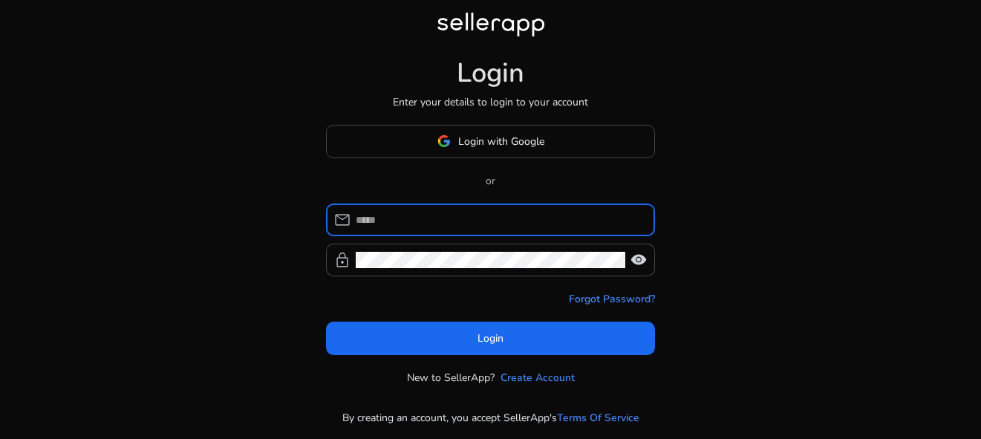
click at [405, 216] on input at bounding box center [499, 220] width 287 height 16
type input "**********"
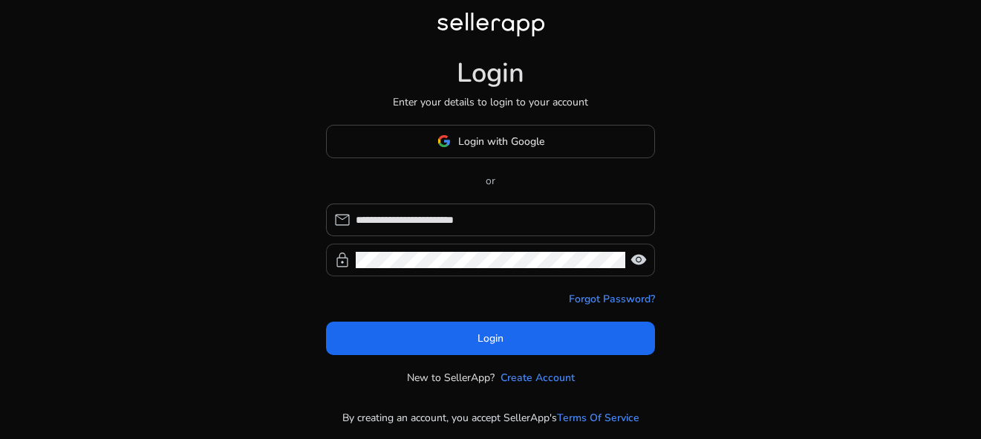
click at [408, 249] on div at bounding box center [490, 259] width 269 height 33
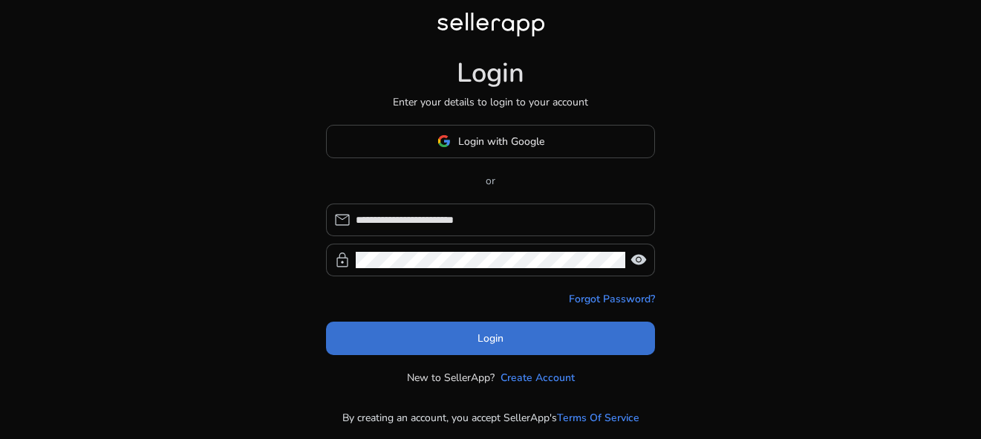
click at [461, 333] on span at bounding box center [490, 338] width 329 height 36
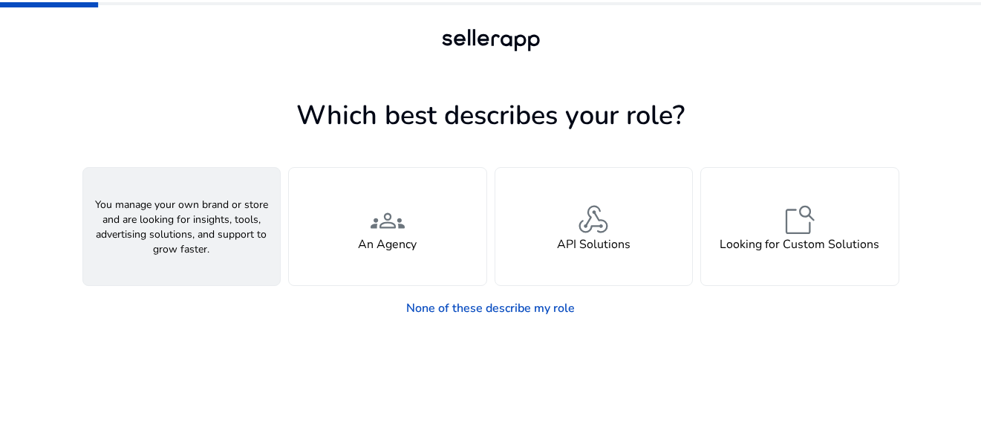
click at [185, 229] on span "person" at bounding box center [181, 220] width 36 height 36
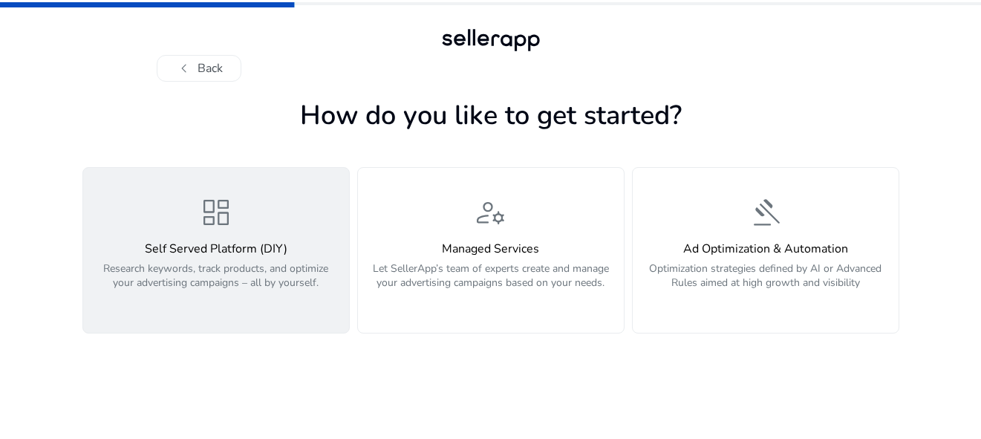
click at [233, 267] on p "Research keywords, track products, and optimize your advertising campaigns – al…" at bounding box center [216, 283] width 248 height 45
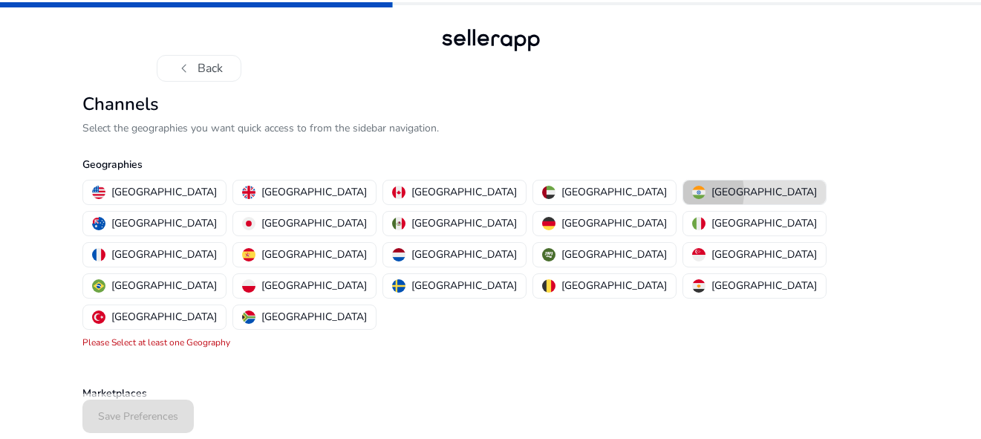
click at [683, 192] on button "[GEOGRAPHIC_DATA]" at bounding box center [754, 192] width 143 height 24
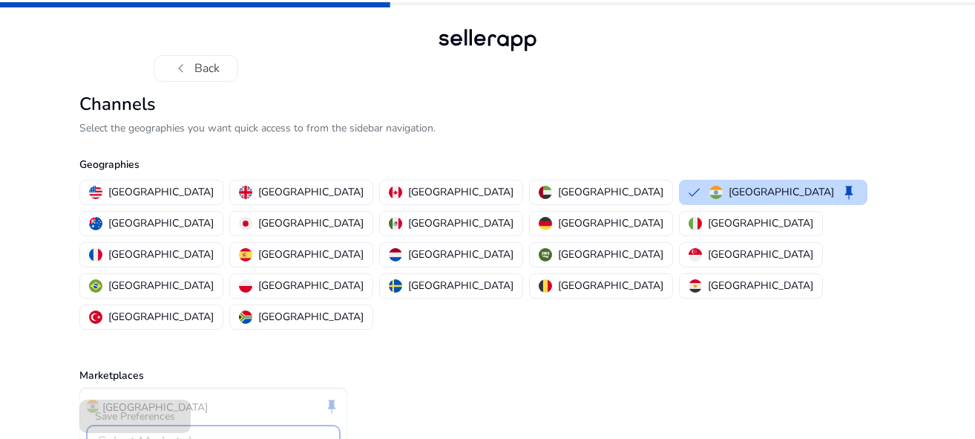
click at [292, 433] on div "Select Marketplaces" at bounding box center [209, 441] width 222 height 16
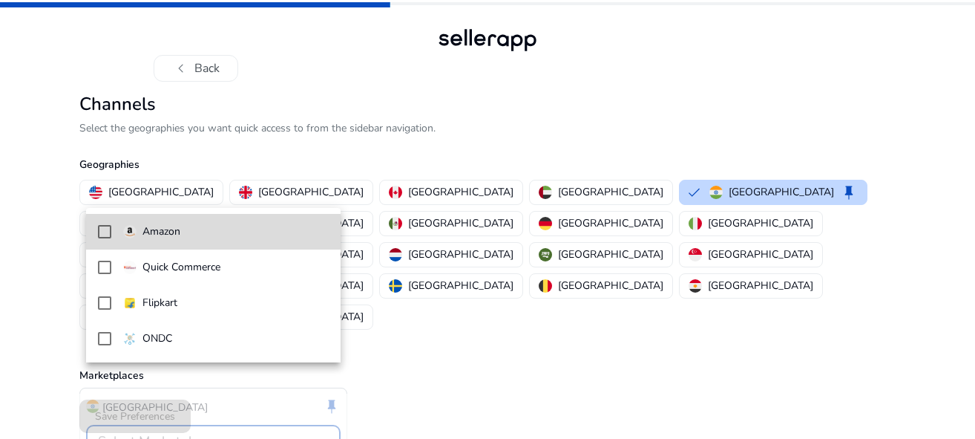
click at [270, 235] on span "Amazon" at bounding box center [226, 231] width 206 height 16
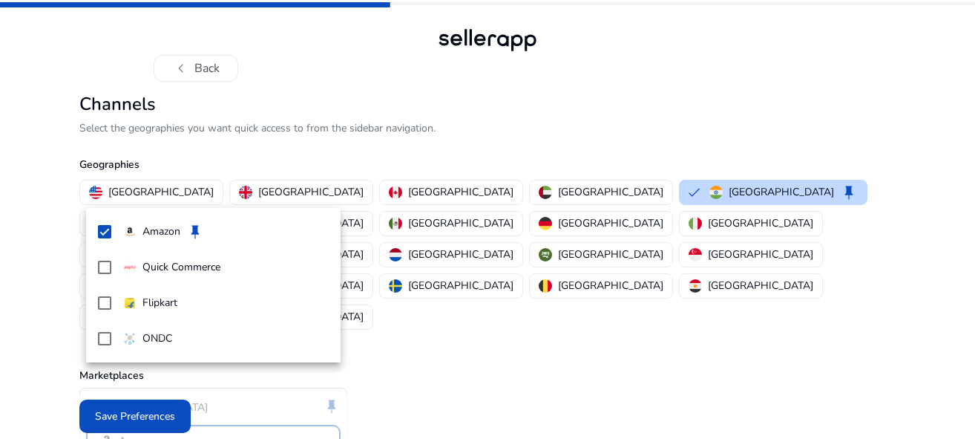
click at [177, 416] on div at bounding box center [487, 219] width 975 height 439
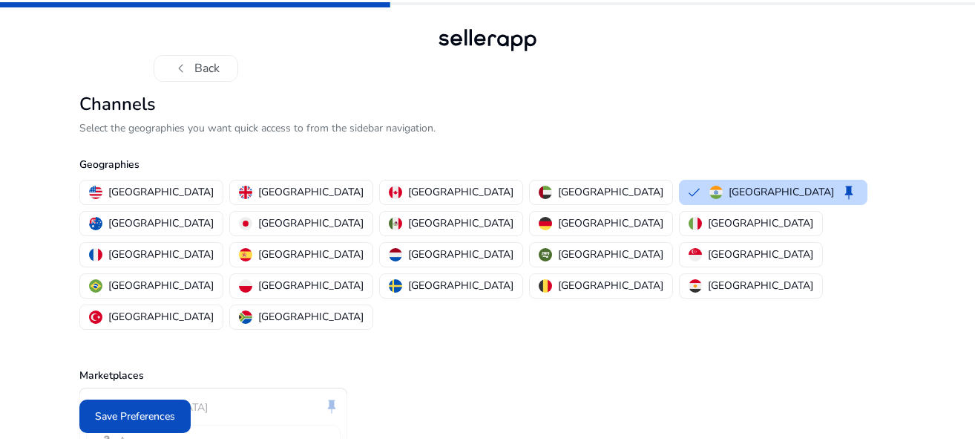
click at [758, 387] on div "India keep Amazon" at bounding box center [487, 428] width 816 height 82
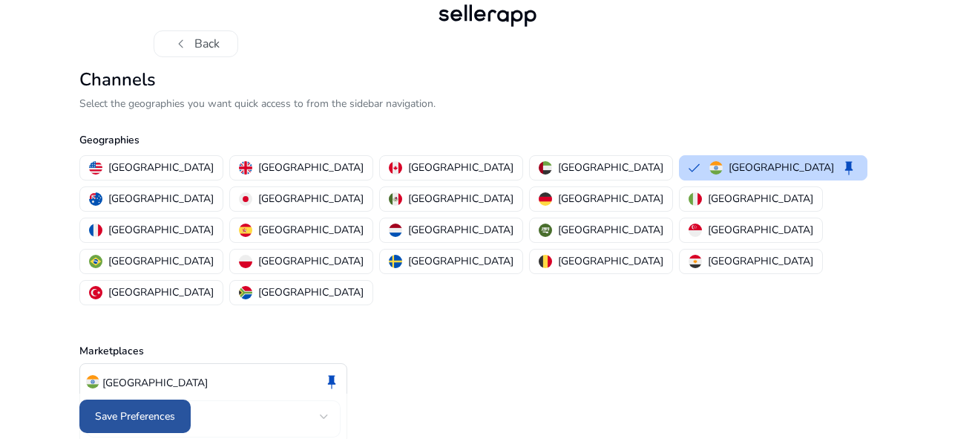
click at [160, 420] on span "Save Preferences" at bounding box center [135, 416] width 80 height 16
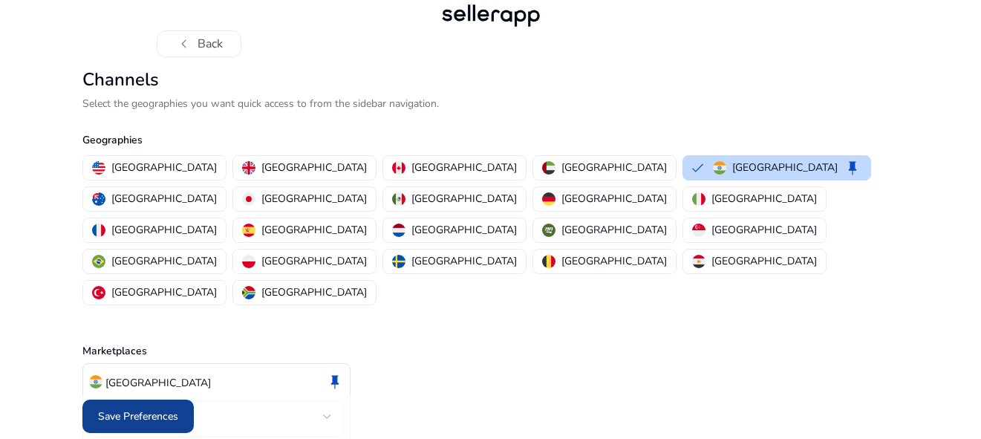
scroll to position [0, 0]
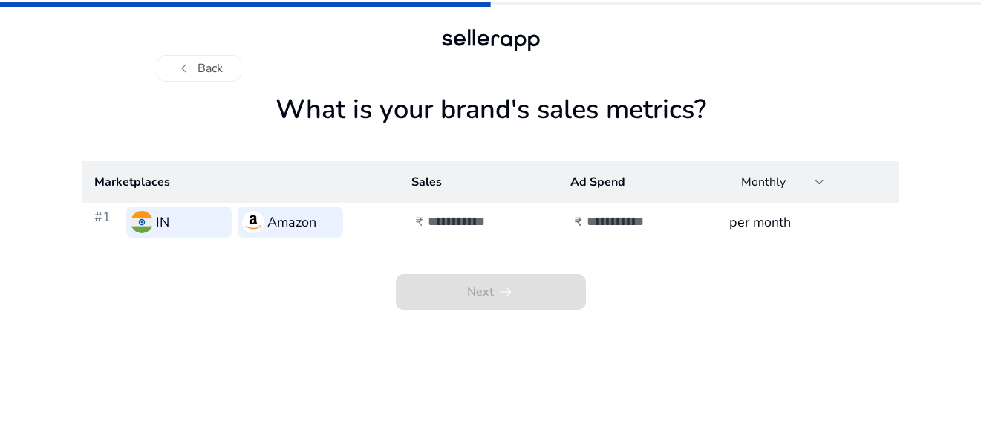
click at [419, 222] on h4 "₹" at bounding box center [419, 222] width 7 height 14
click at [203, 62] on button "chevron_left Back" at bounding box center [199, 68] width 85 height 27
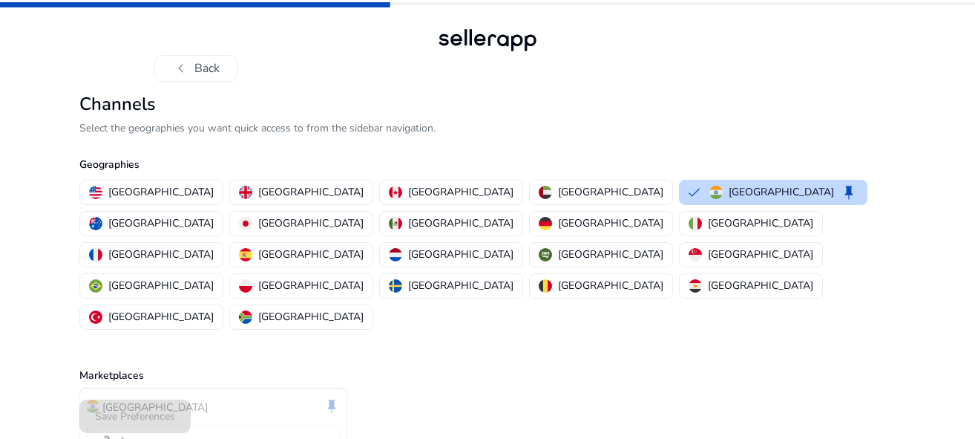
click at [203, 62] on button "chevron_left Back" at bounding box center [196, 68] width 85 height 27
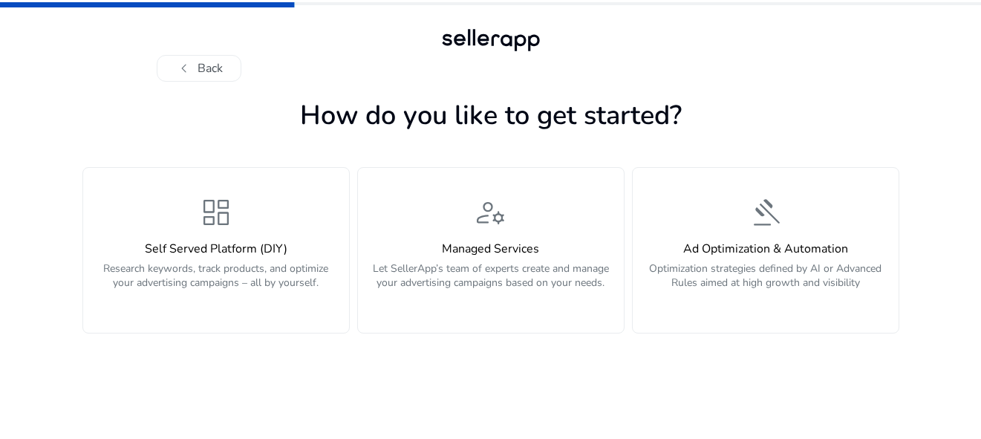
click at [203, 62] on button "chevron_left Back" at bounding box center [199, 68] width 85 height 27
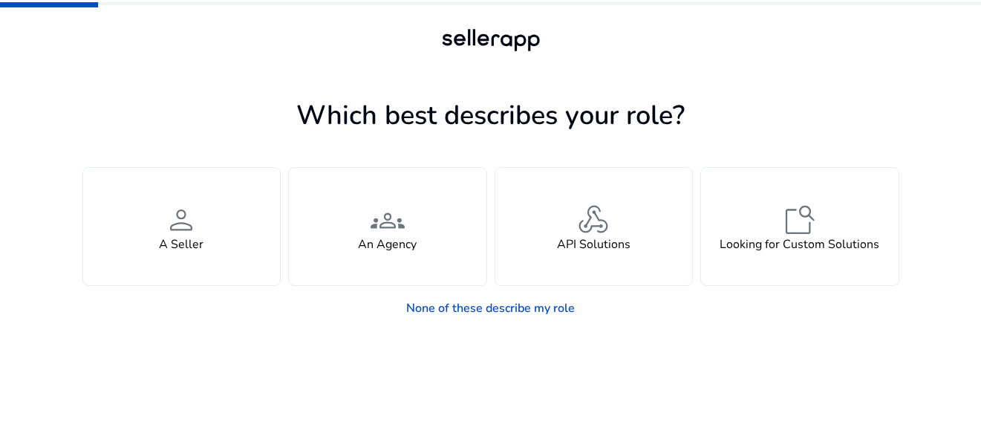
click at [203, 62] on div at bounding box center [491, 68] width 668 height 27
click at [498, 304] on link "None of these describe my role" at bounding box center [490, 308] width 192 height 30
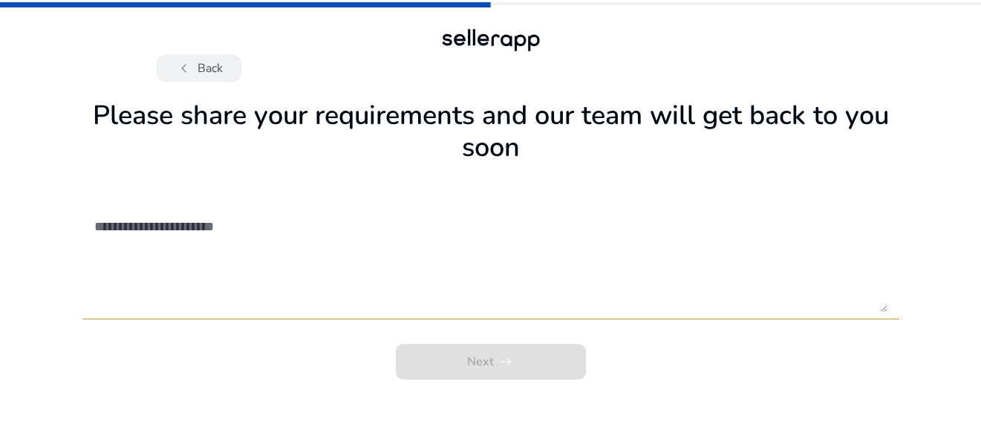
click at [197, 62] on button "chevron_left Back" at bounding box center [199, 68] width 85 height 27
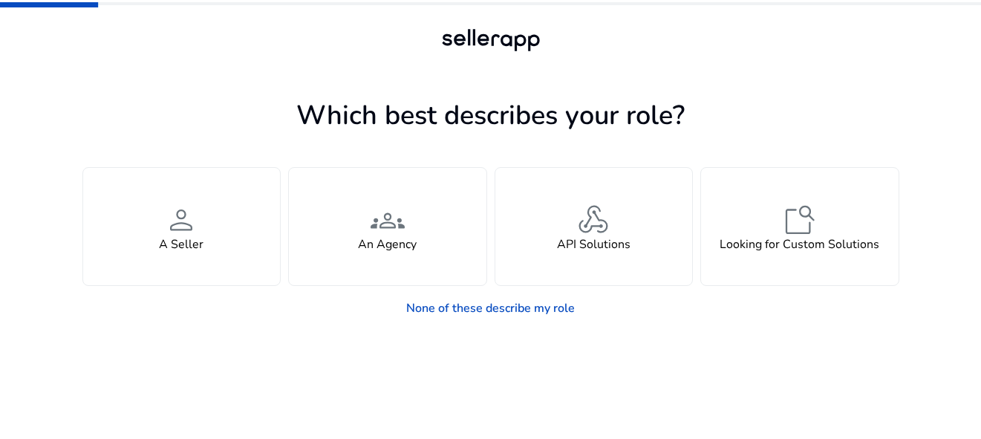
click at [524, 160] on div "You manage your own brand or store and are looking for insights, tools, adverti…" at bounding box center [490, 208] width 816 height 154
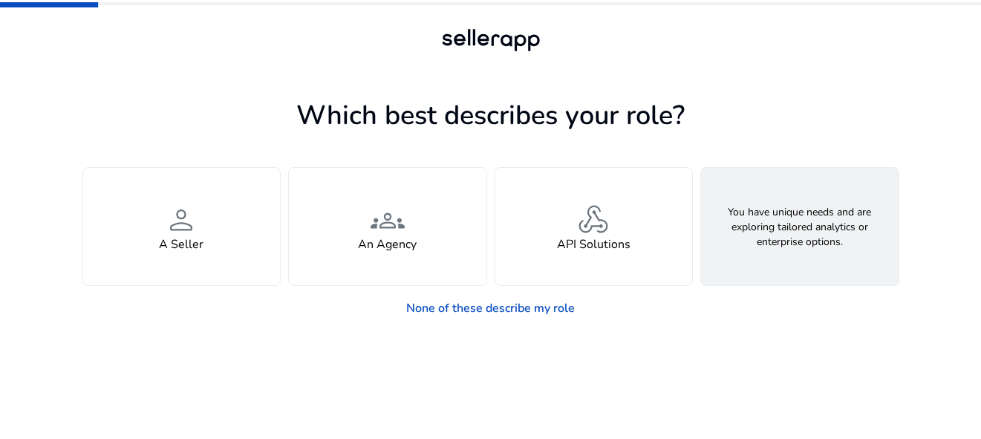
click at [887, 266] on div "feature_search Looking for Custom Solutions" at bounding box center [799, 226] width 197 height 117
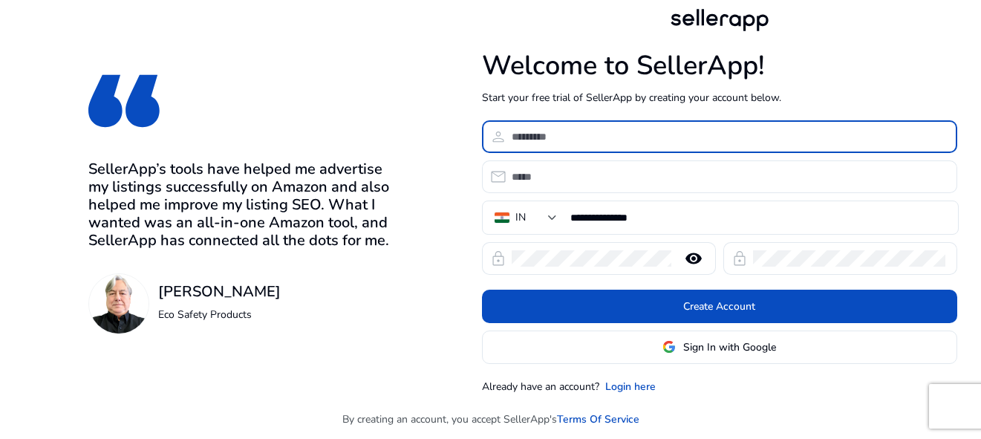
click at [615, 139] on input at bounding box center [727, 136] width 433 height 16
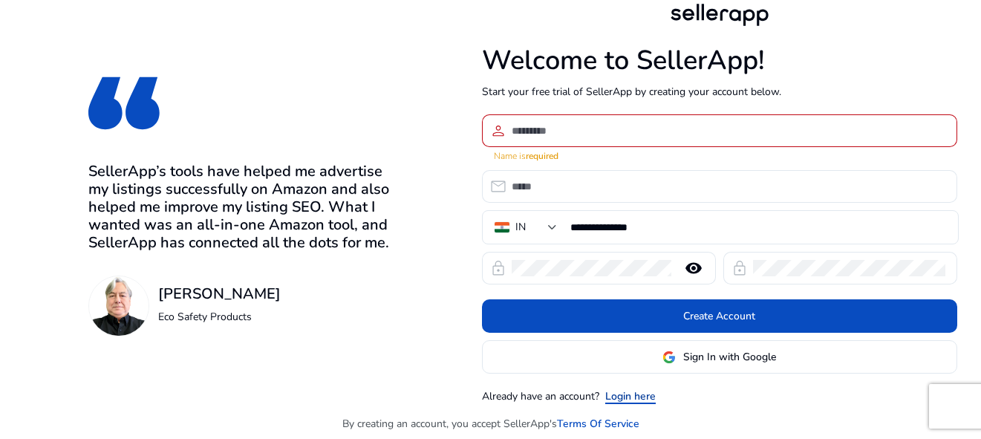
click at [631, 388] on link "Login here" at bounding box center [630, 396] width 50 height 16
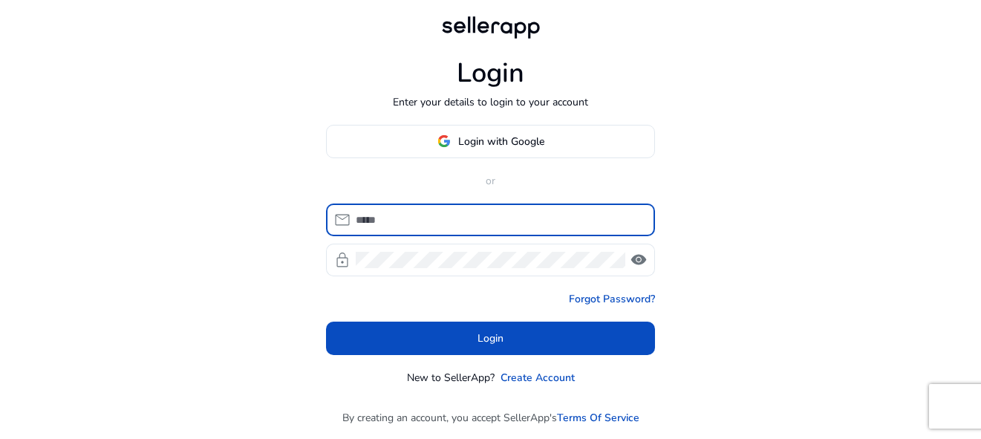
click at [501, 212] on input at bounding box center [499, 220] width 287 height 16
type input "**********"
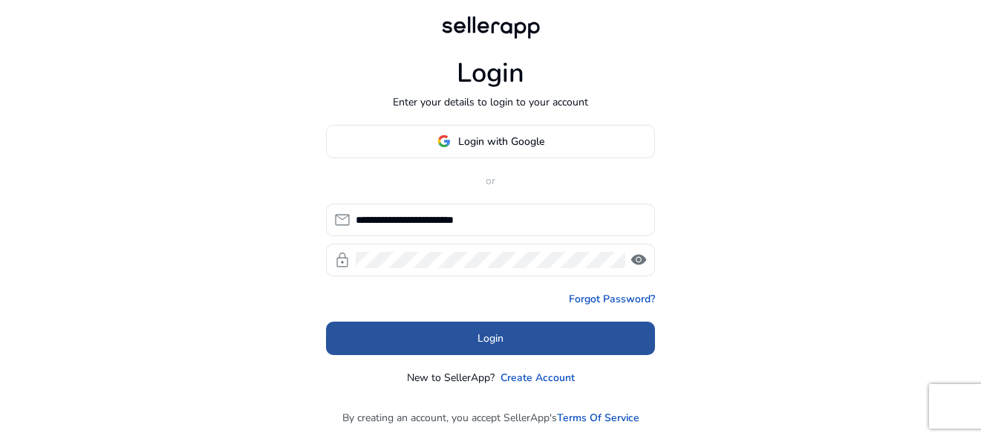
click at [460, 338] on span at bounding box center [490, 338] width 329 height 36
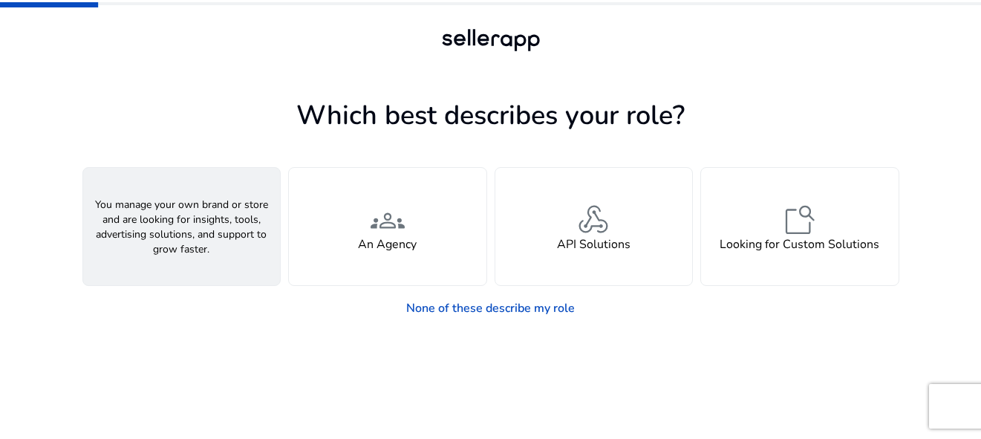
click at [269, 250] on div "person A Seller" at bounding box center [181, 226] width 197 height 117
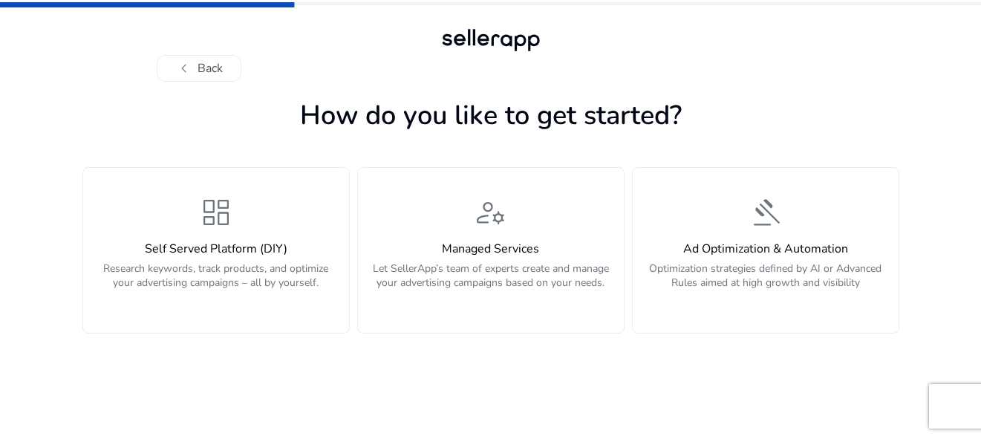
click at [269, 250] on h4 "Self Served Platform (DIY)" at bounding box center [216, 249] width 248 height 14
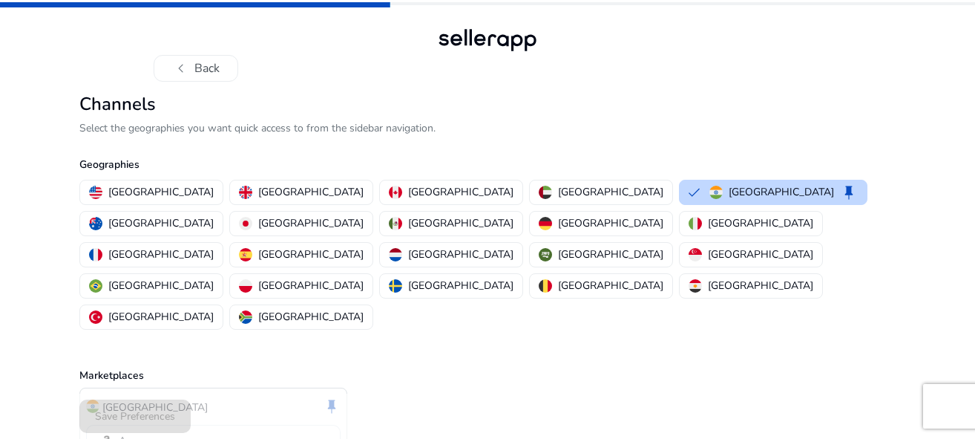
click at [831, 387] on div "India keep Amazon" at bounding box center [487, 428] width 816 height 82
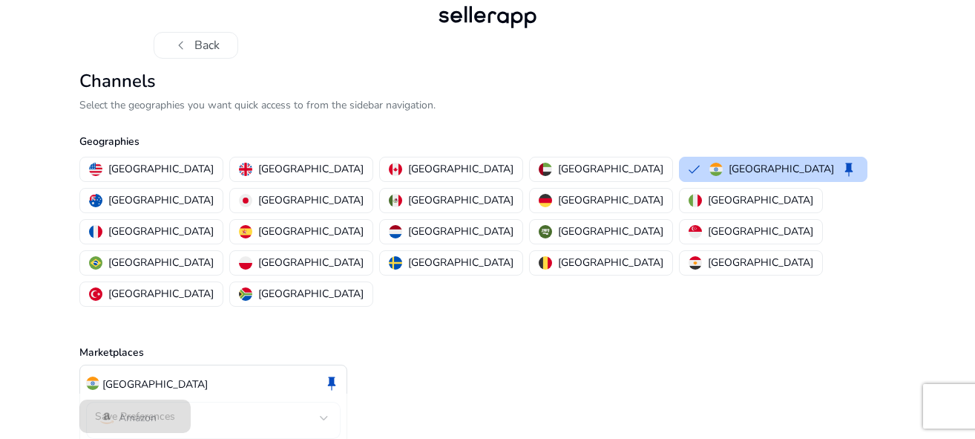
scroll to position [24, 0]
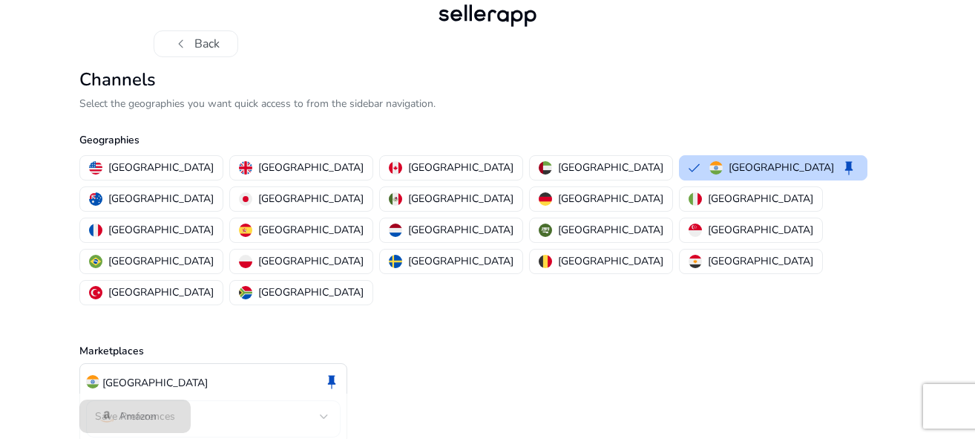
click at [266, 400] on div "Amazon" at bounding box center [213, 418] width 231 height 37
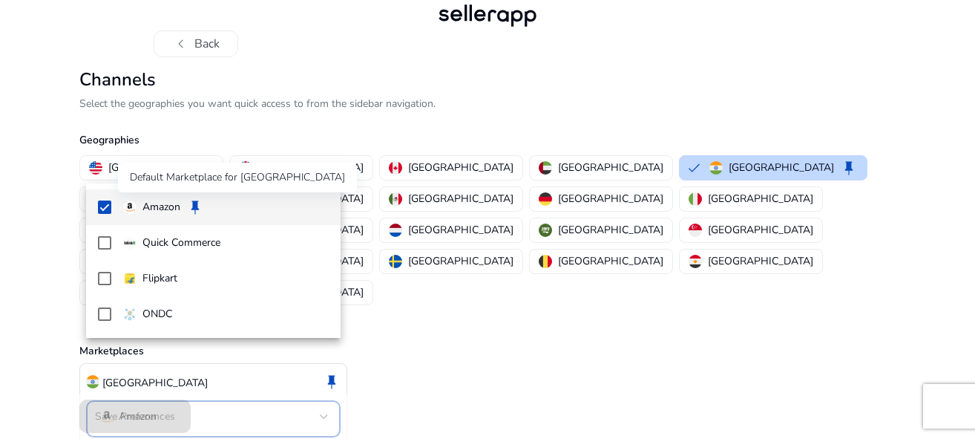
click at [201, 192] on div "Default Marketplace for [GEOGRAPHIC_DATA]" at bounding box center [237, 178] width 239 height 30
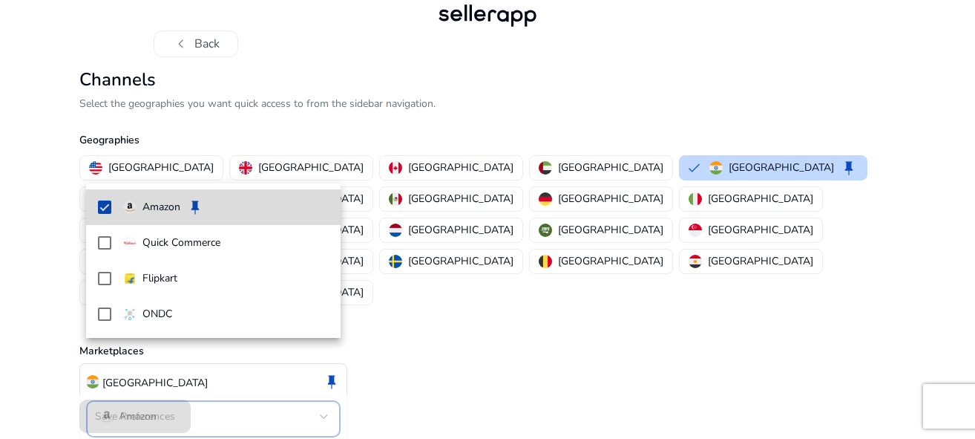
click at [215, 210] on span "Amazon keep" at bounding box center [226, 207] width 206 height 18
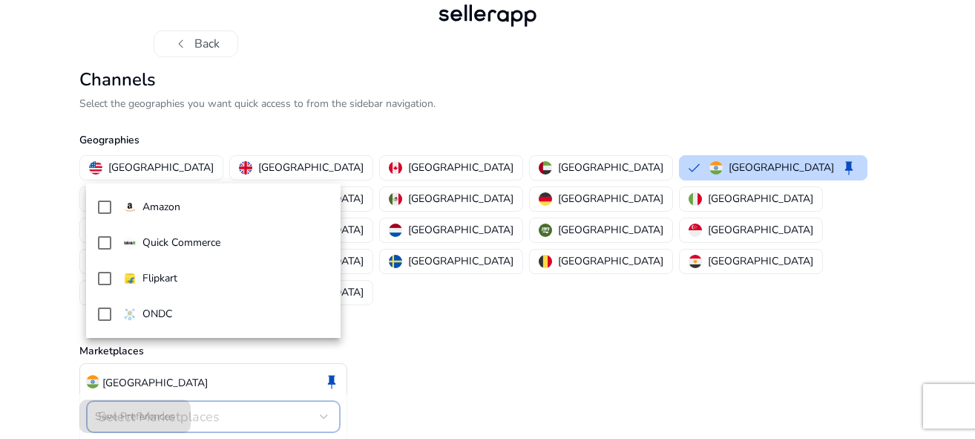
click at [504, 258] on div at bounding box center [487, 219] width 975 height 439
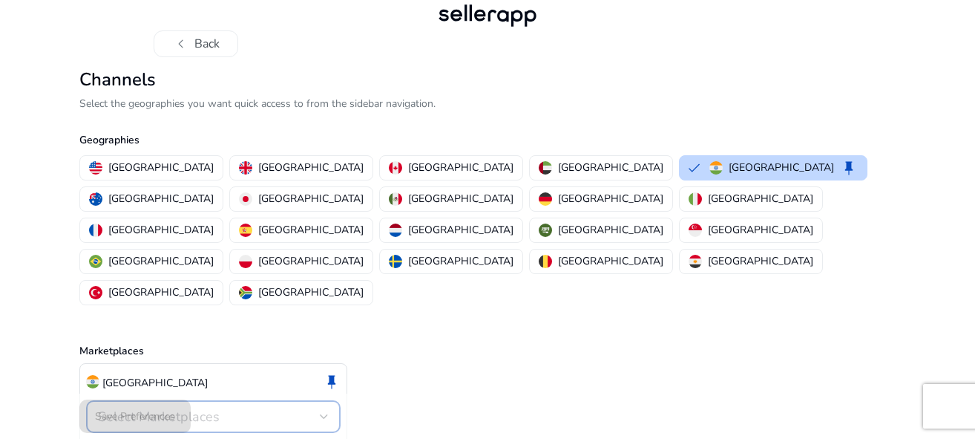
click at [156, 408] on span "Select Marketplaces" at bounding box center [159, 417] width 122 height 18
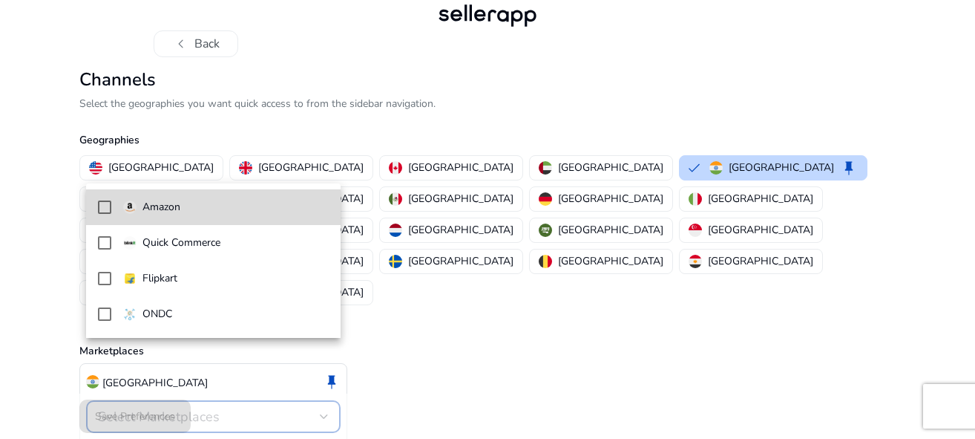
click at [105, 215] on mat-option "Amazon" at bounding box center [213, 207] width 255 height 36
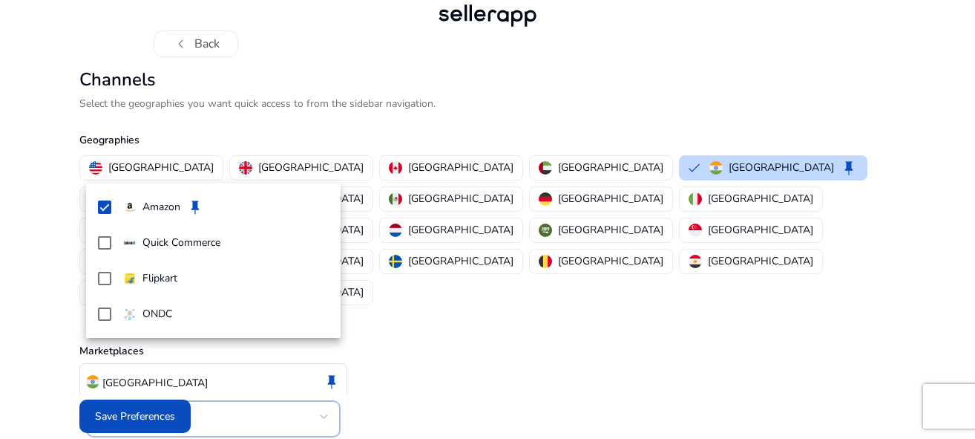
click at [132, 410] on div at bounding box center [487, 219] width 975 height 439
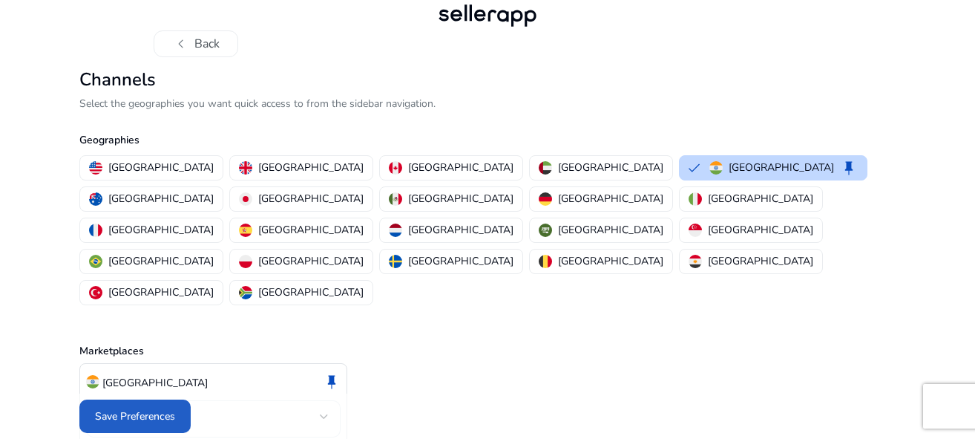
click at [132, 410] on span "Save Preferences" at bounding box center [135, 416] width 80 height 16
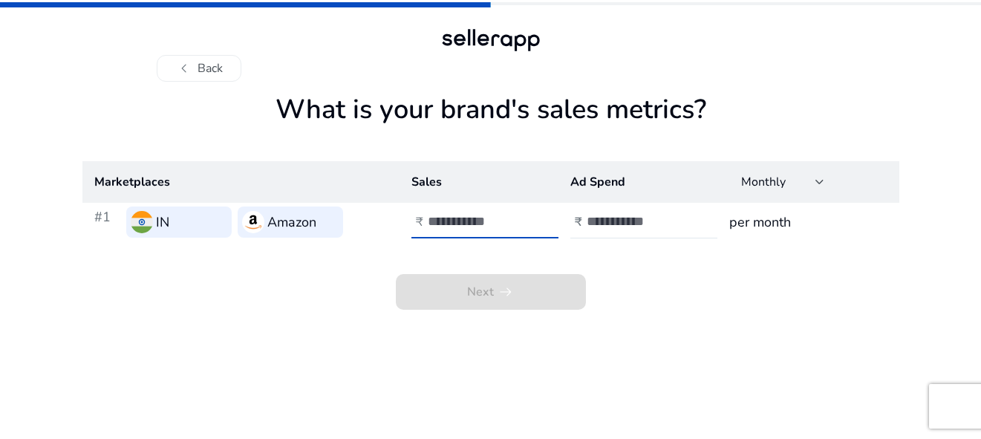
click at [441, 222] on input "number" at bounding box center [478, 221] width 100 height 16
click at [524, 217] on input "*" at bounding box center [478, 221] width 100 height 16
type input "*"
click at [524, 217] on input "*" at bounding box center [478, 221] width 100 height 16
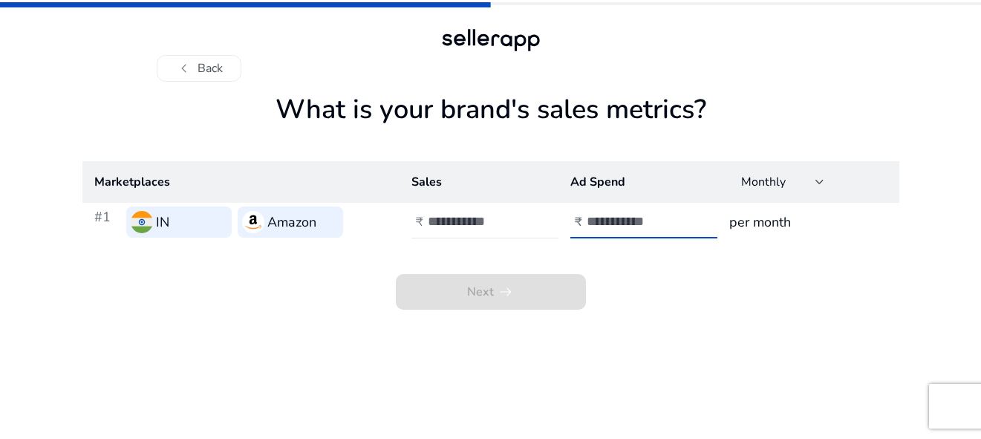
click at [604, 227] on input "number" at bounding box center [636, 221] width 100 height 16
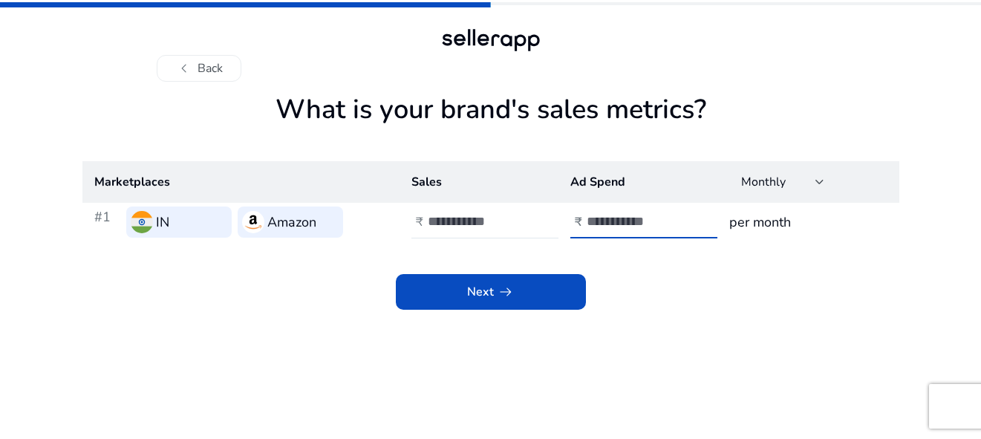
click at [681, 218] on input "*" at bounding box center [636, 221] width 100 height 16
type input "*"
click at [681, 218] on input "*" at bounding box center [636, 221] width 100 height 16
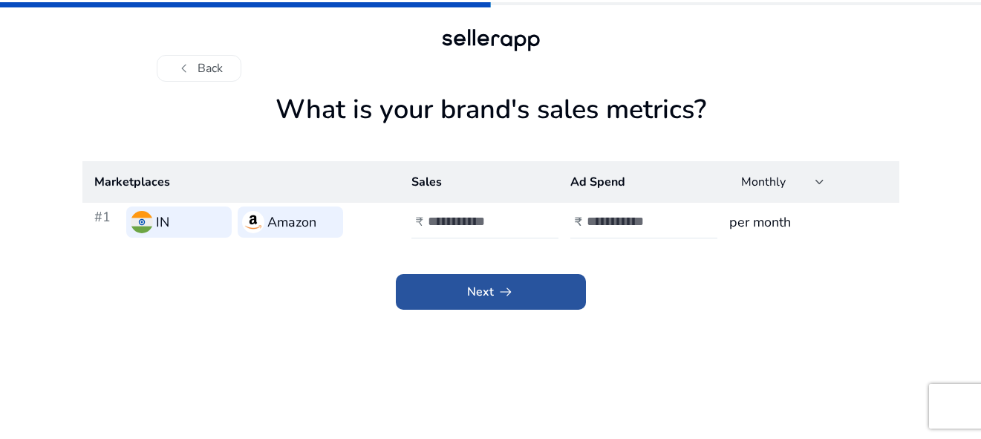
click at [554, 289] on span at bounding box center [491, 292] width 190 height 36
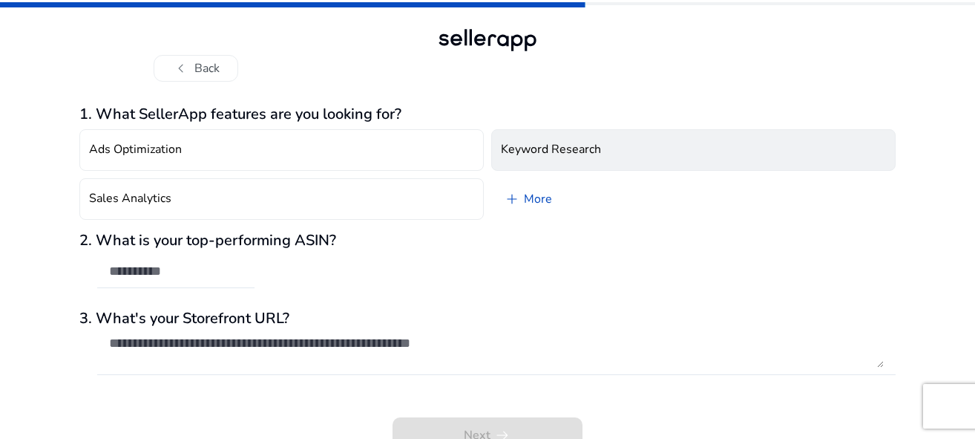
click at [566, 165] on button "Keyword Research" at bounding box center [693, 150] width 405 height 42
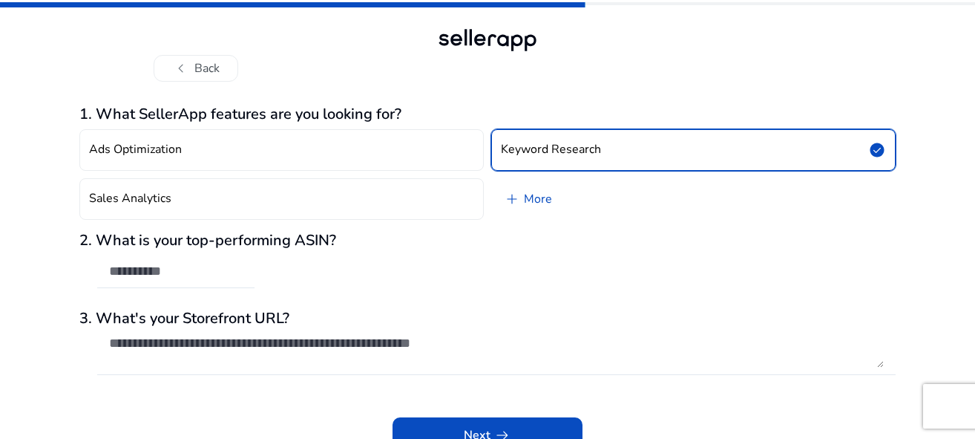
click at [566, 165] on button "Keyword Research check_circle" at bounding box center [693, 150] width 405 height 42
